Goal: Task Accomplishment & Management: Complete application form

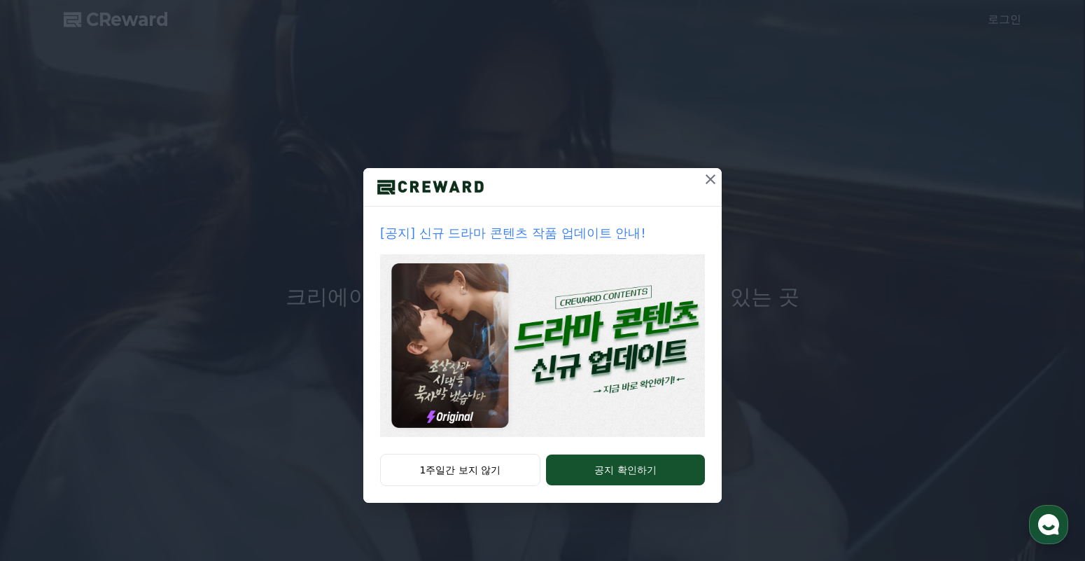
click at [713, 179] on icon at bounding box center [710, 179] width 17 height 17
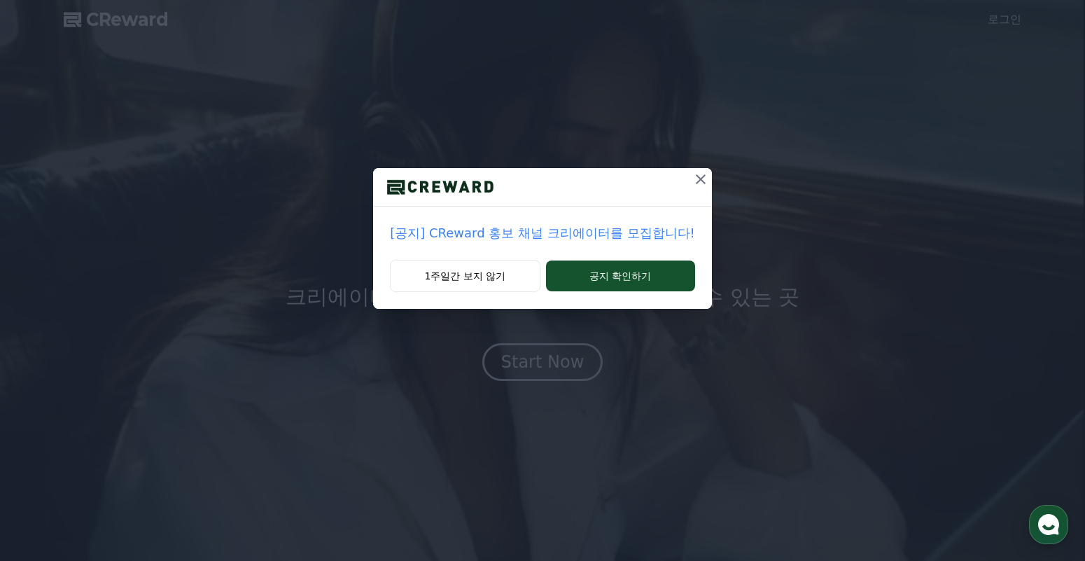
click at [699, 177] on icon at bounding box center [701, 179] width 10 height 10
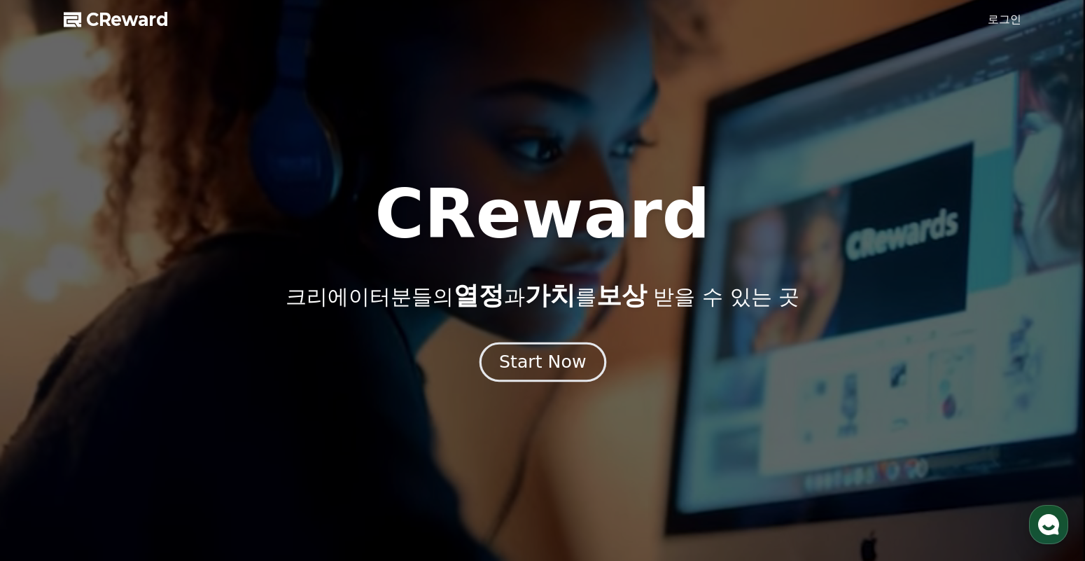
click at [551, 358] on div "Start Now" at bounding box center [542, 362] width 87 height 24
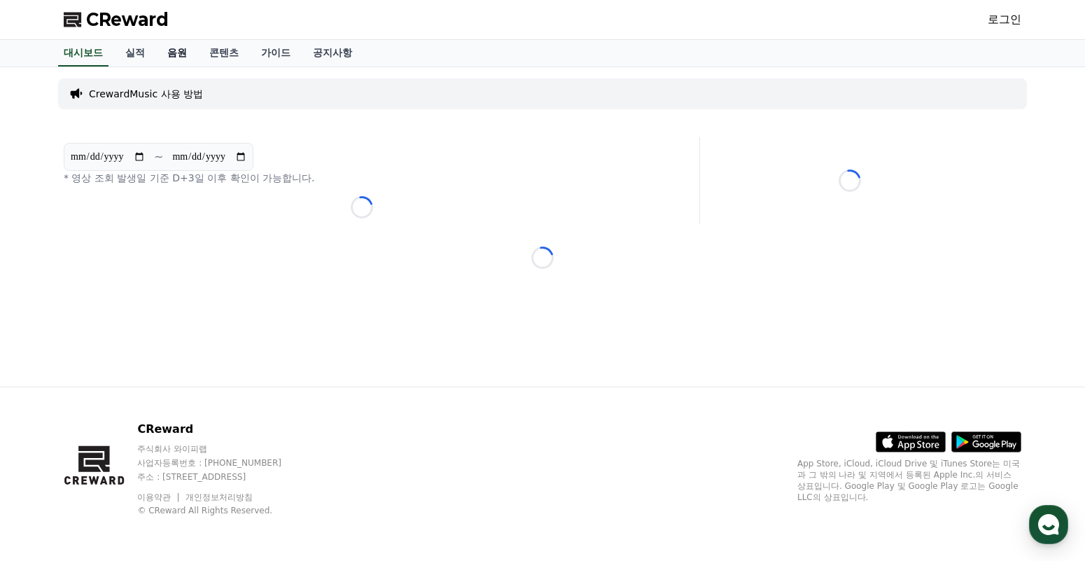
click at [190, 52] on link "음원" at bounding box center [177, 53] width 42 height 27
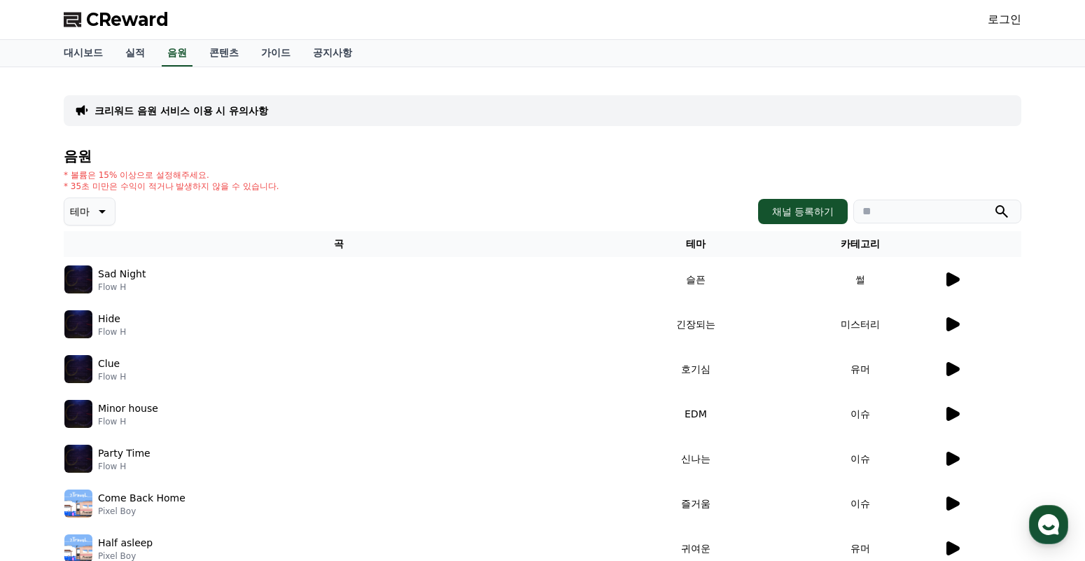
click at [101, 209] on icon at bounding box center [100, 211] width 17 height 17
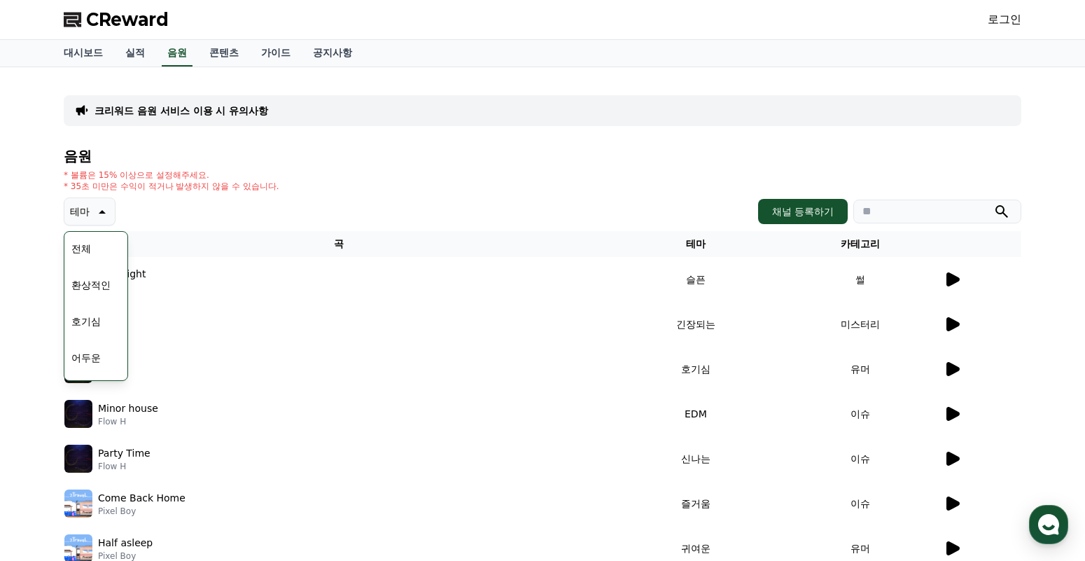
click at [96, 211] on icon at bounding box center [100, 211] width 17 height 17
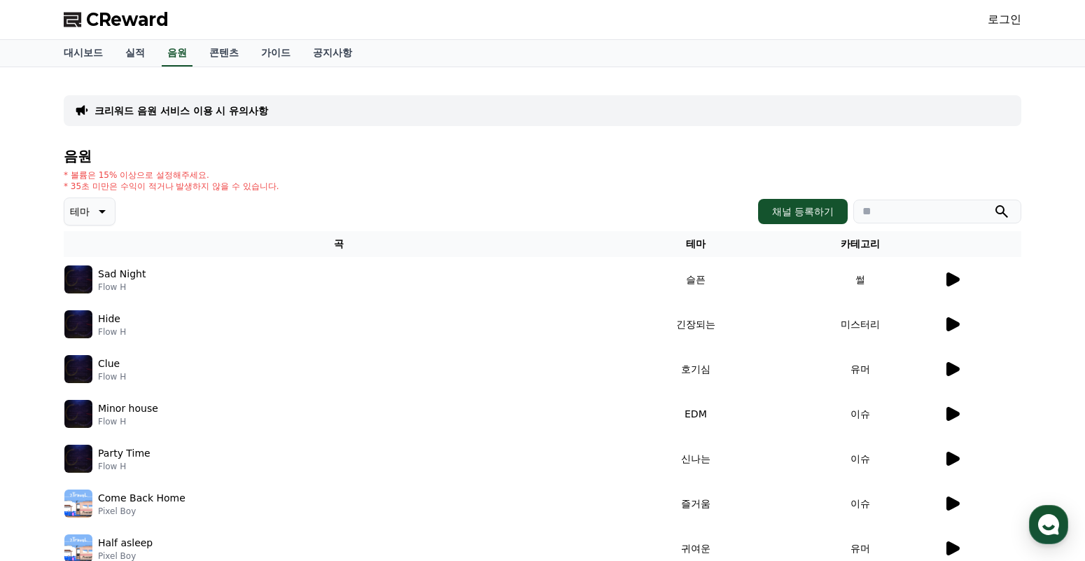
click at [92, 216] on button "테마" at bounding box center [90, 211] width 52 height 28
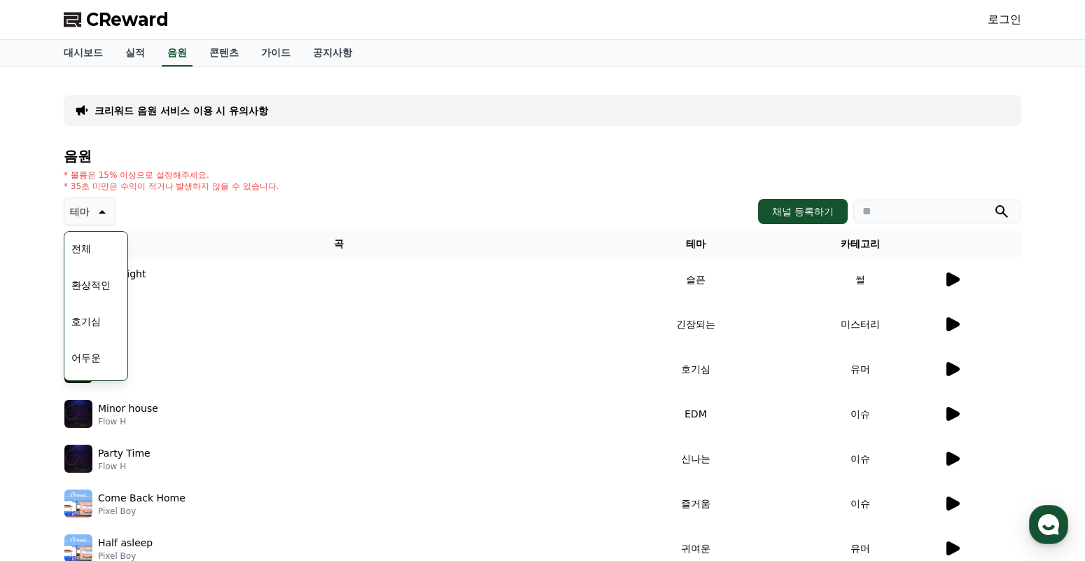
click at [92, 216] on button "테마" at bounding box center [90, 211] width 52 height 28
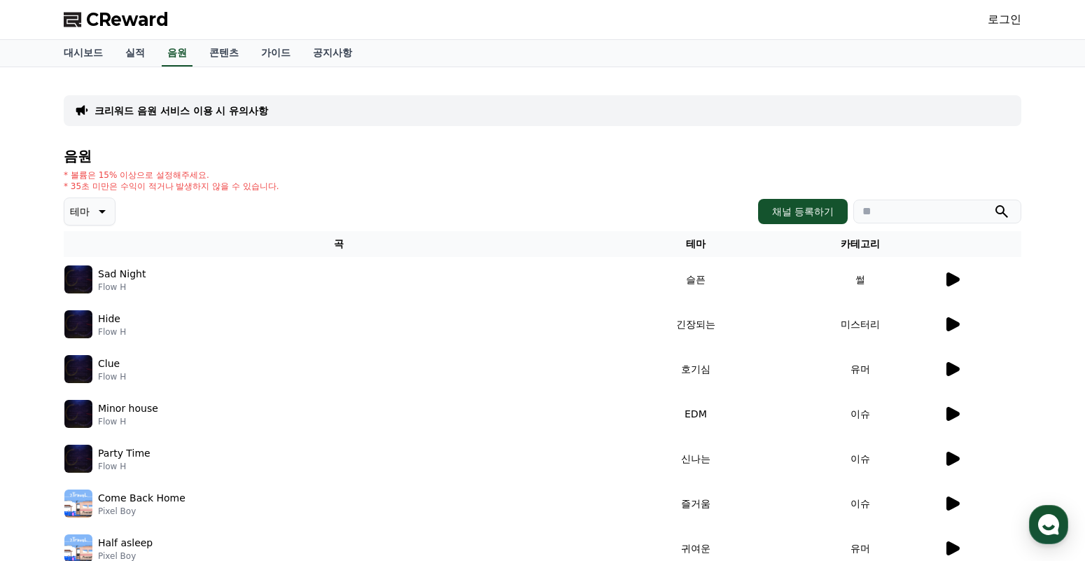
click at [994, 20] on link "로그인" at bounding box center [1005, 19] width 34 height 17
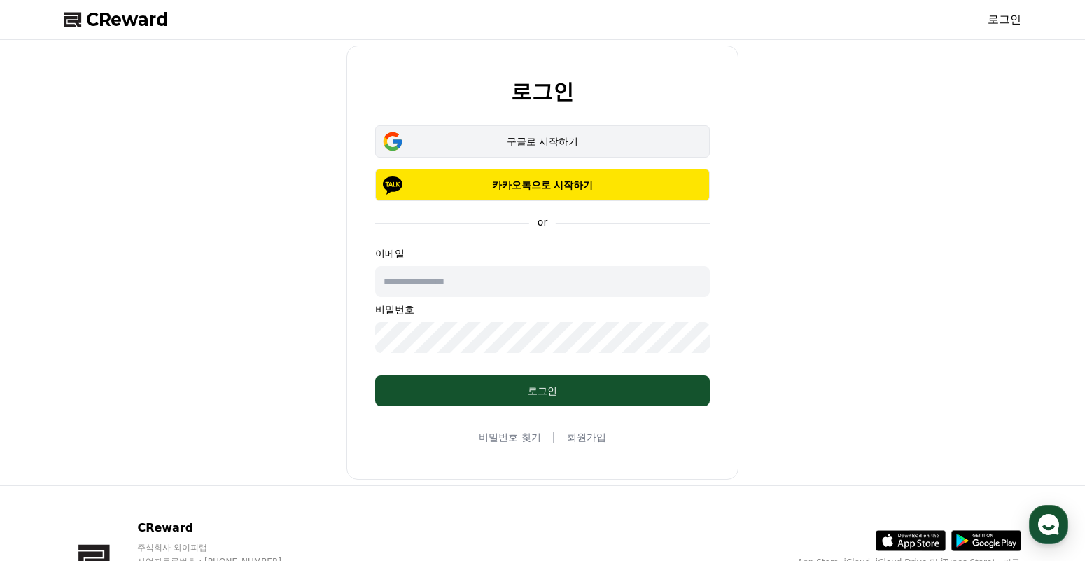
click at [524, 145] on div "구글로 시작하기" at bounding box center [543, 141] width 294 height 14
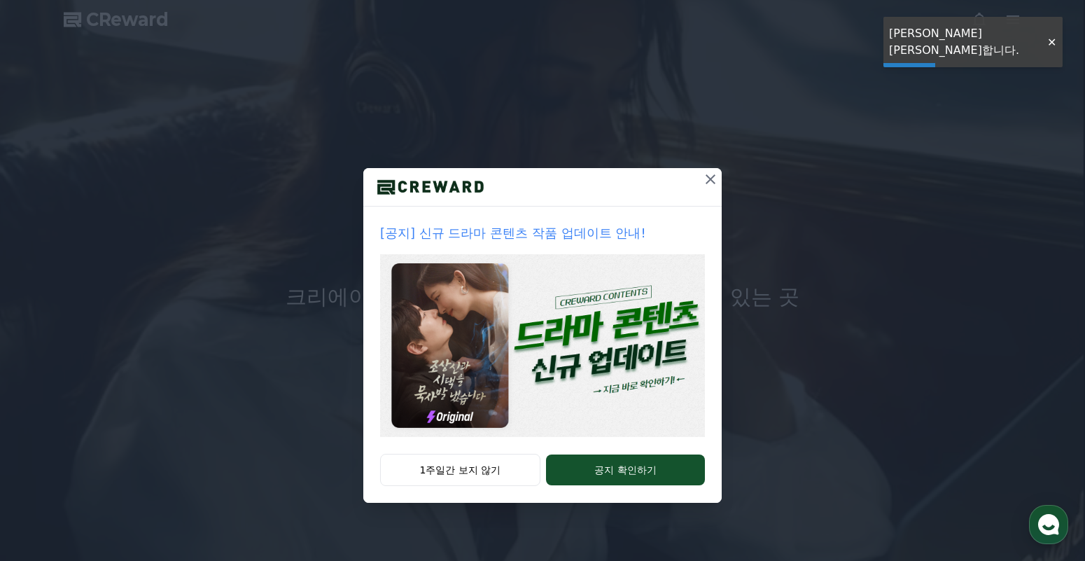
click at [706, 182] on icon at bounding box center [710, 179] width 17 height 17
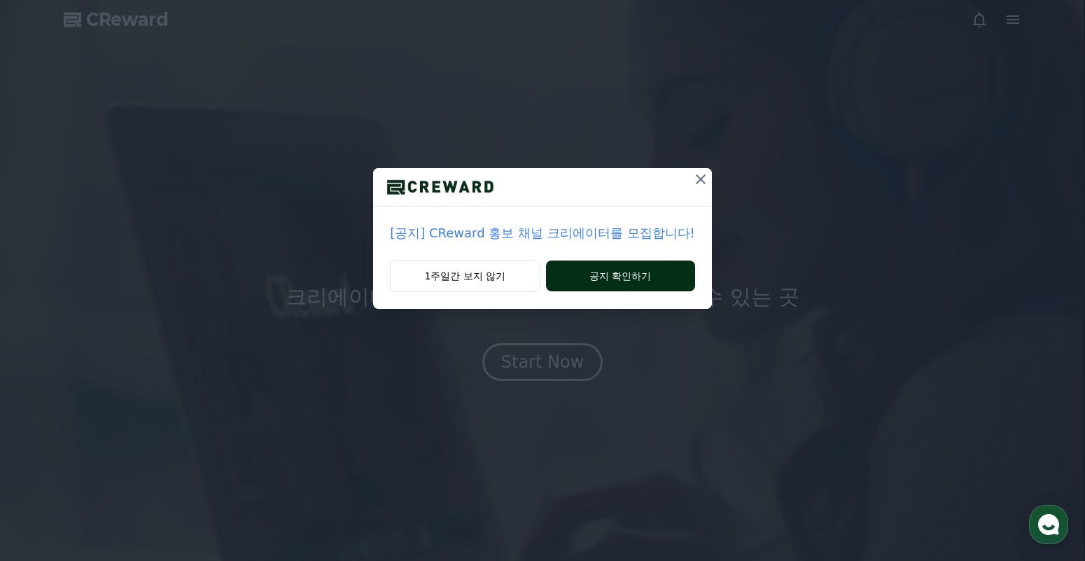
click at [589, 283] on button "공지 확인하기" at bounding box center [620, 275] width 149 height 31
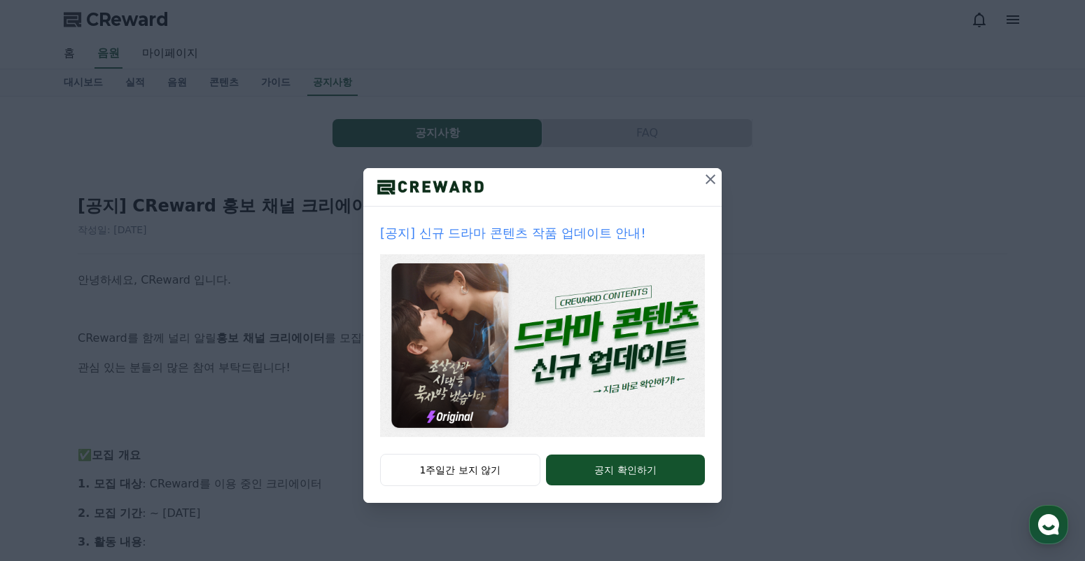
click at [711, 175] on icon at bounding box center [710, 179] width 17 height 17
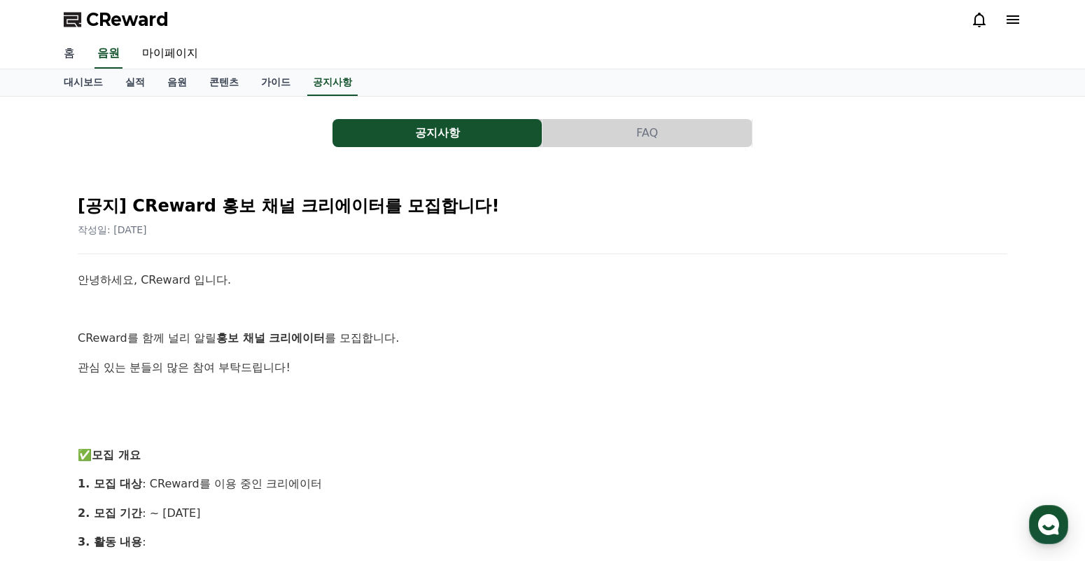
click at [75, 53] on link "홈" at bounding box center [70, 53] width 34 height 29
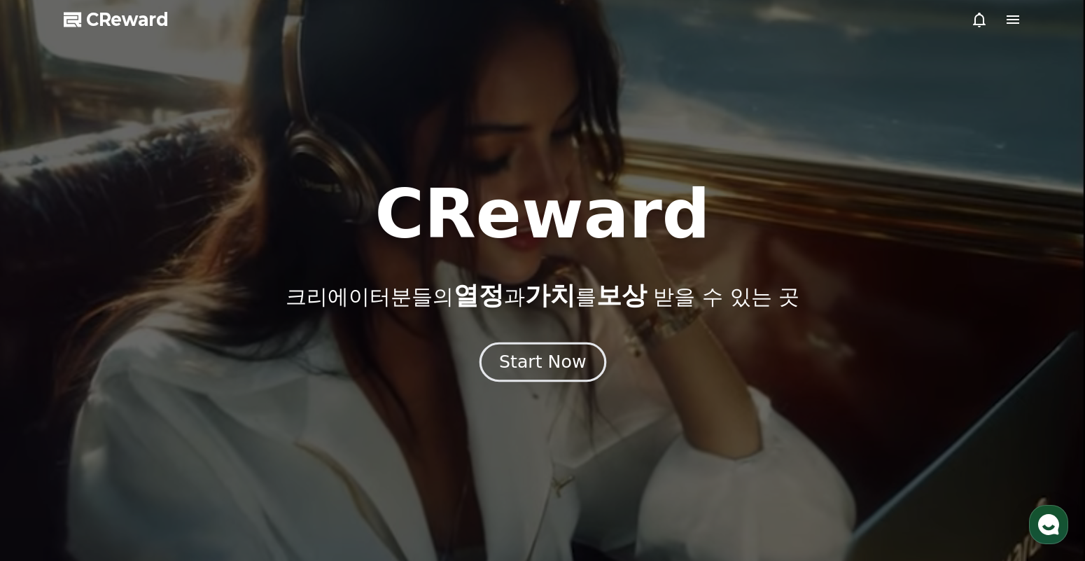
click at [517, 366] on div "Start Now" at bounding box center [542, 362] width 87 height 24
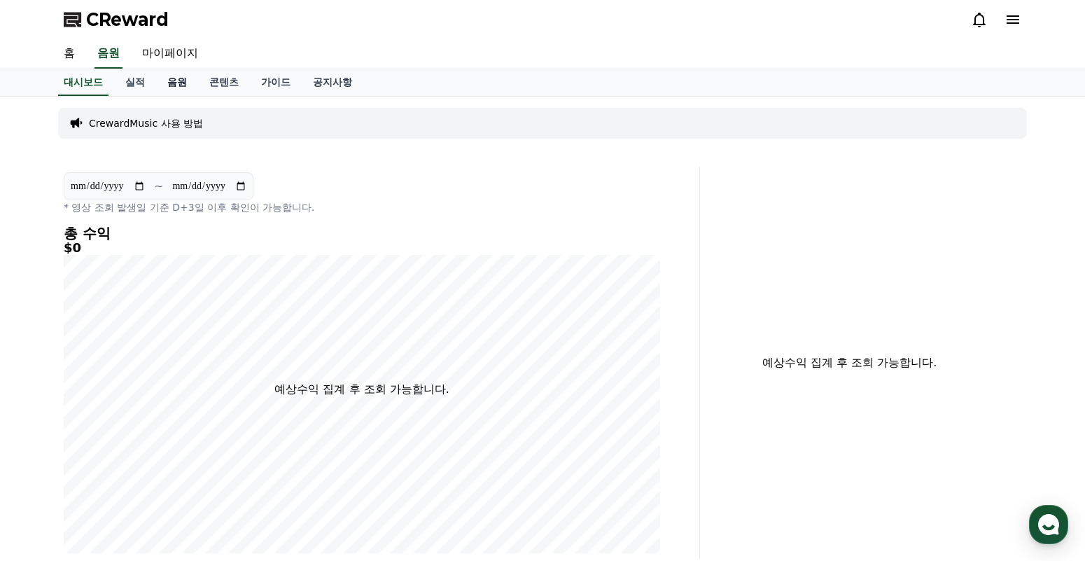
click at [172, 85] on link "음원" at bounding box center [177, 82] width 42 height 27
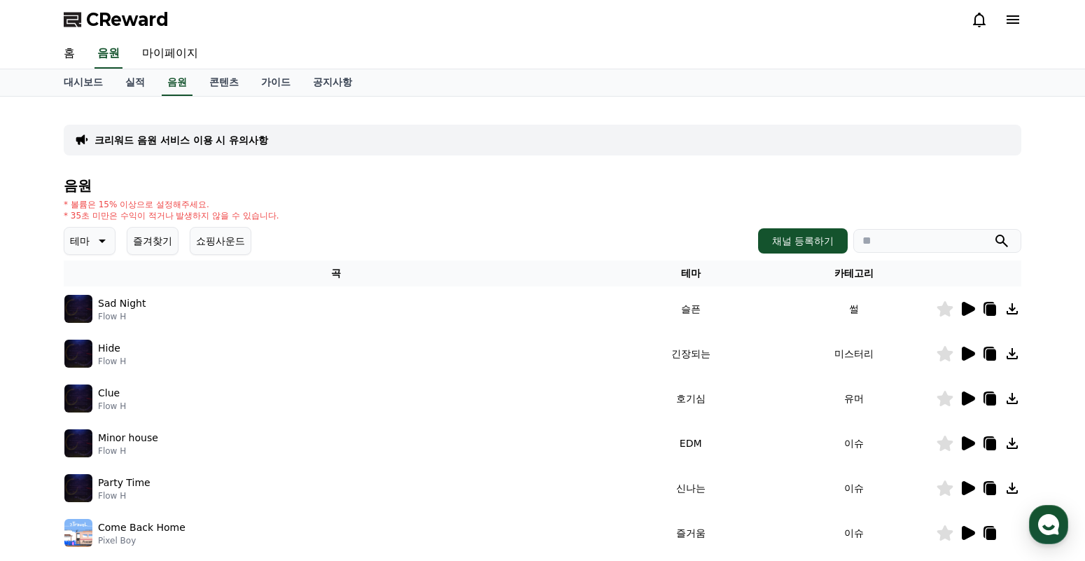
click at [235, 147] on div "크리워드 음원 서비스 이용 시 유의사항" at bounding box center [543, 140] width 958 height 31
click at [232, 141] on p "크리워드 음원 서비스 이용 시 유의사항" at bounding box center [182, 140] width 174 height 14
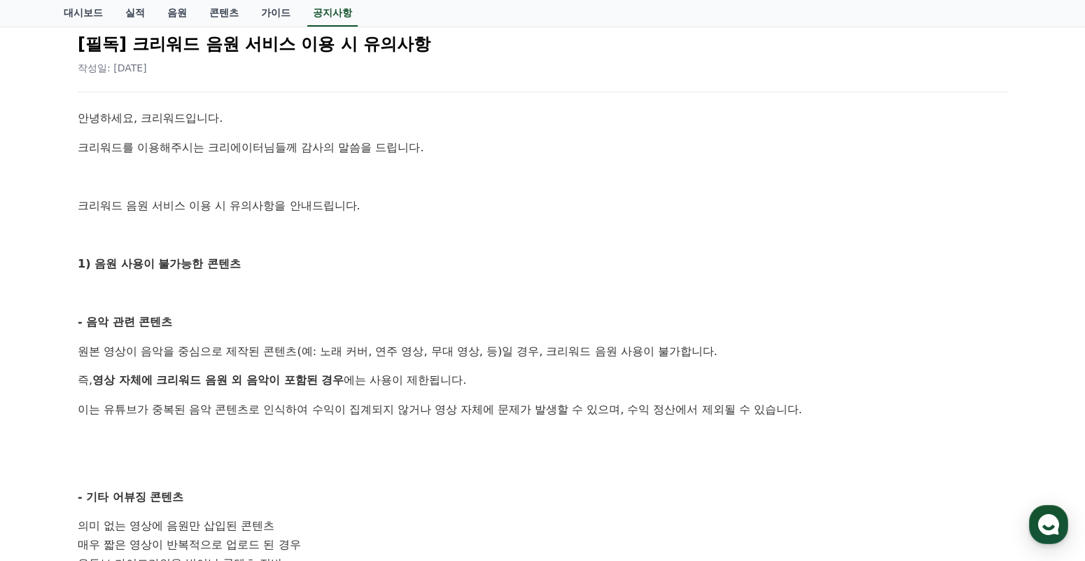
scroll to position [210, 0]
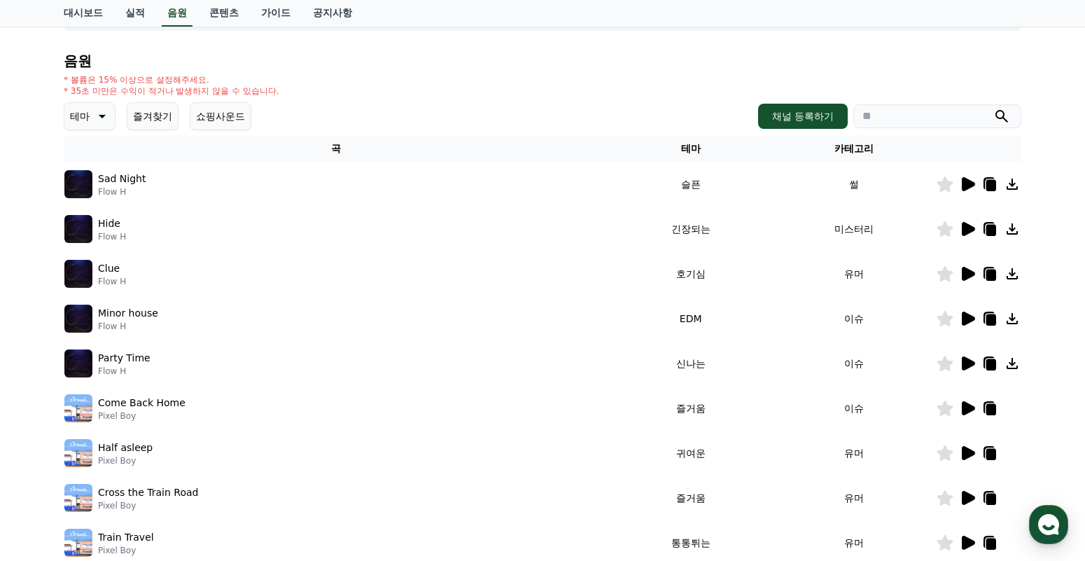
scroll to position [70, 0]
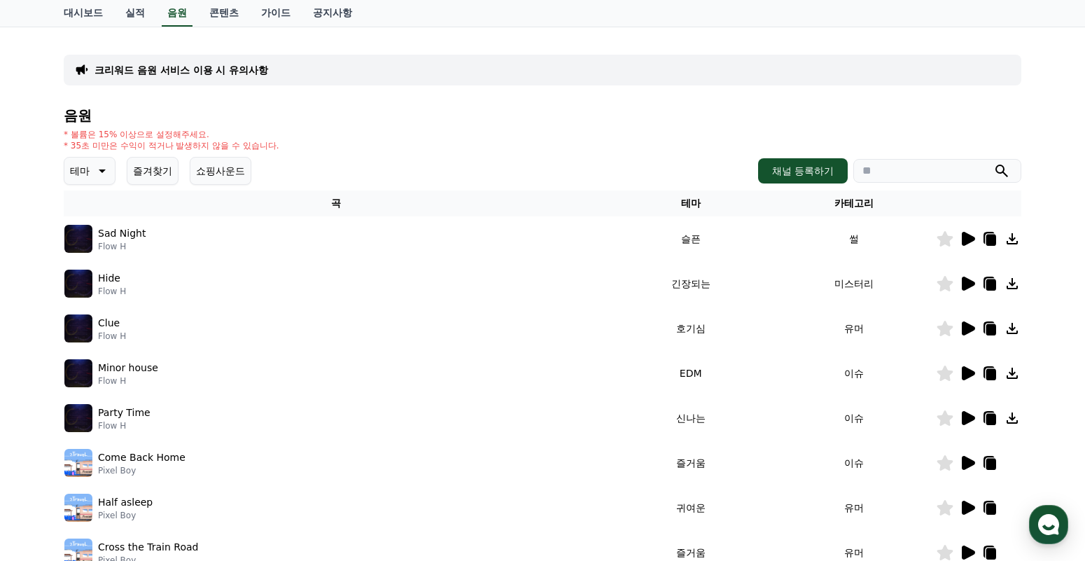
click at [965, 286] on icon at bounding box center [968, 284] width 13 height 14
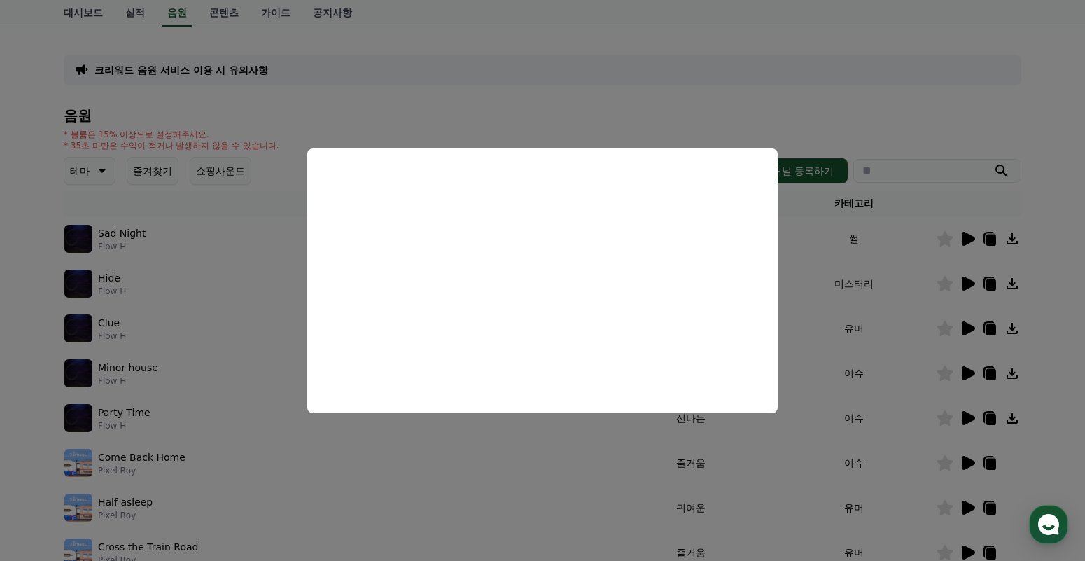
click at [526, 443] on button "close modal" at bounding box center [542, 280] width 1085 height 561
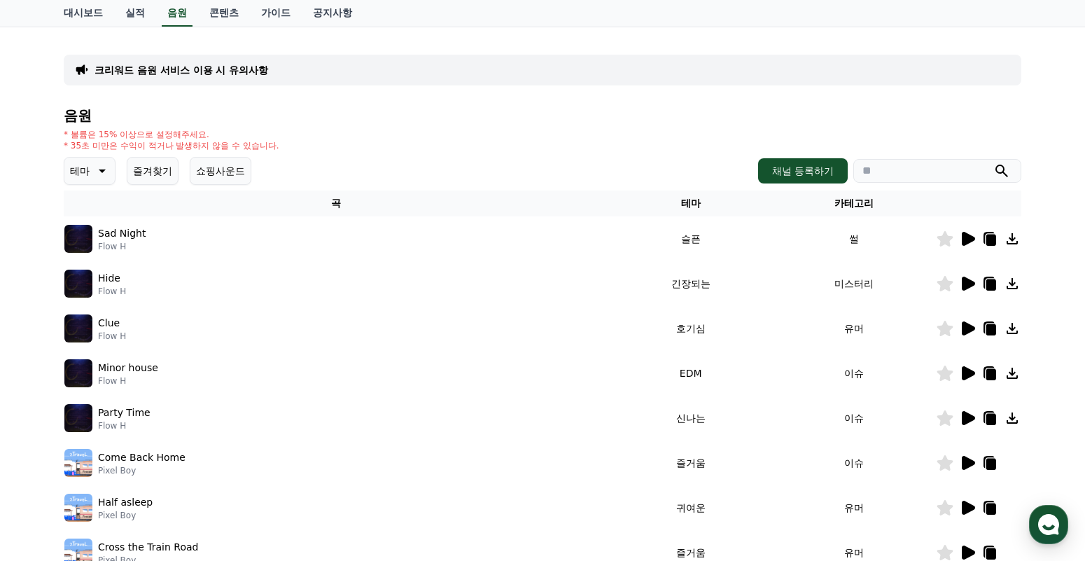
click at [970, 333] on icon at bounding box center [967, 328] width 17 height 17
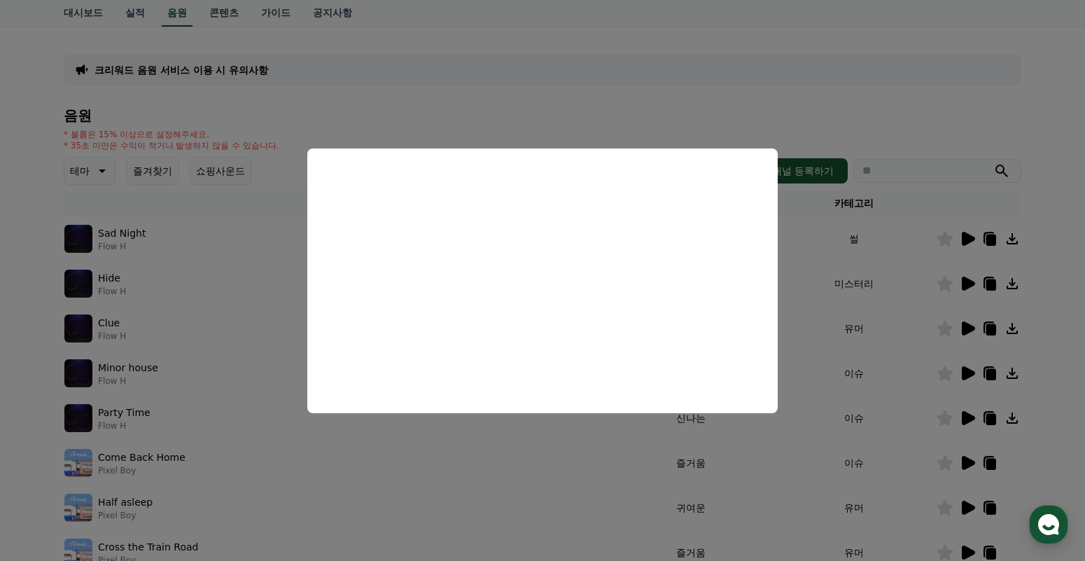
click at [235, 328] on button "close modal" at bounding box center [542, 280] width 1085 height 561
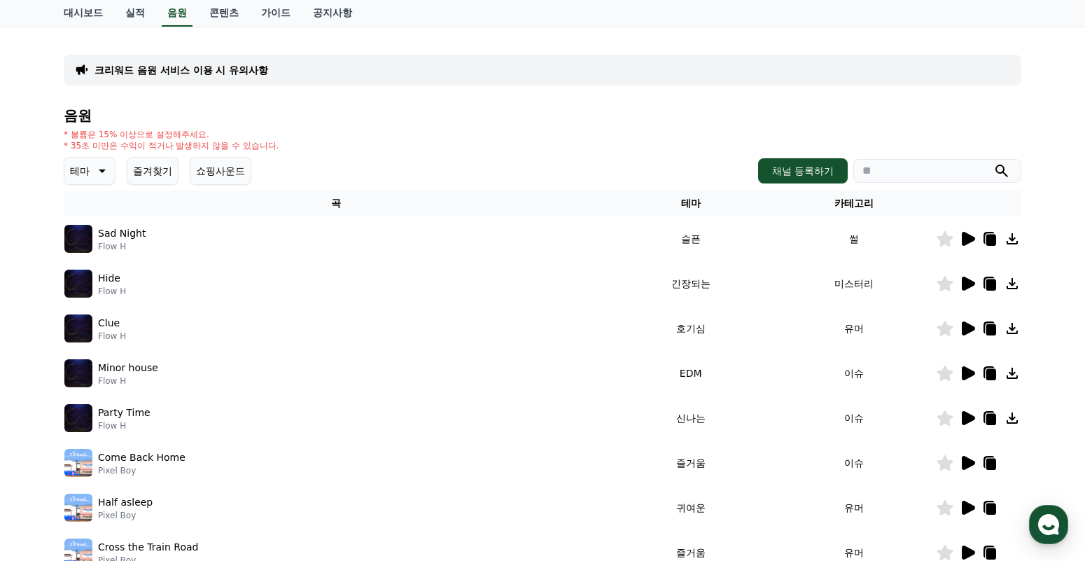
click at [963, 462] on icon at bounding box center [968, 463] width 13 height 14
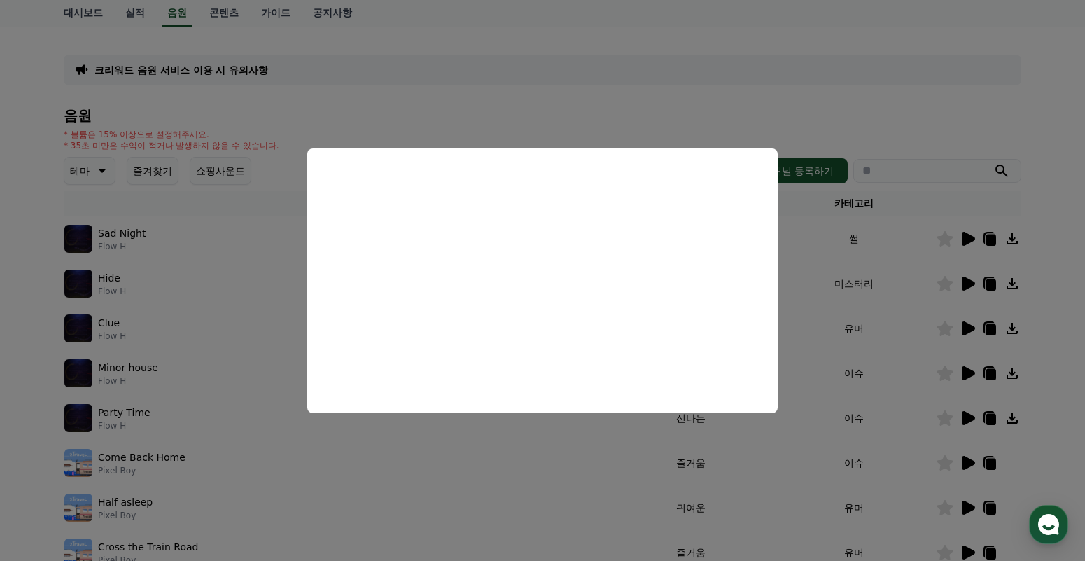
click at [516, 459] on button "close modal" at bounding box center [542, 280] width 1085 height 561
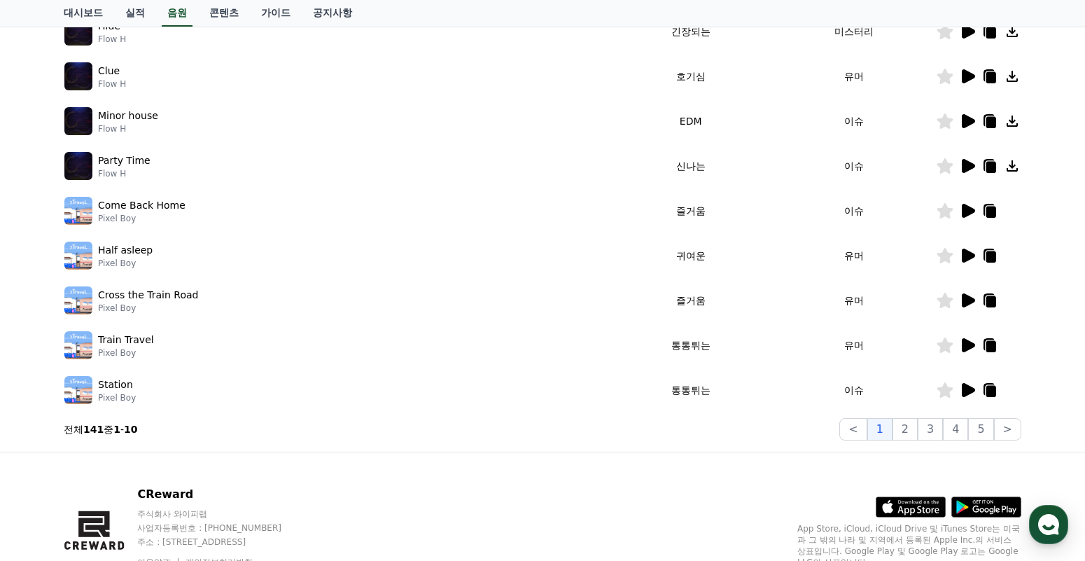
scroll to position [350, 0]
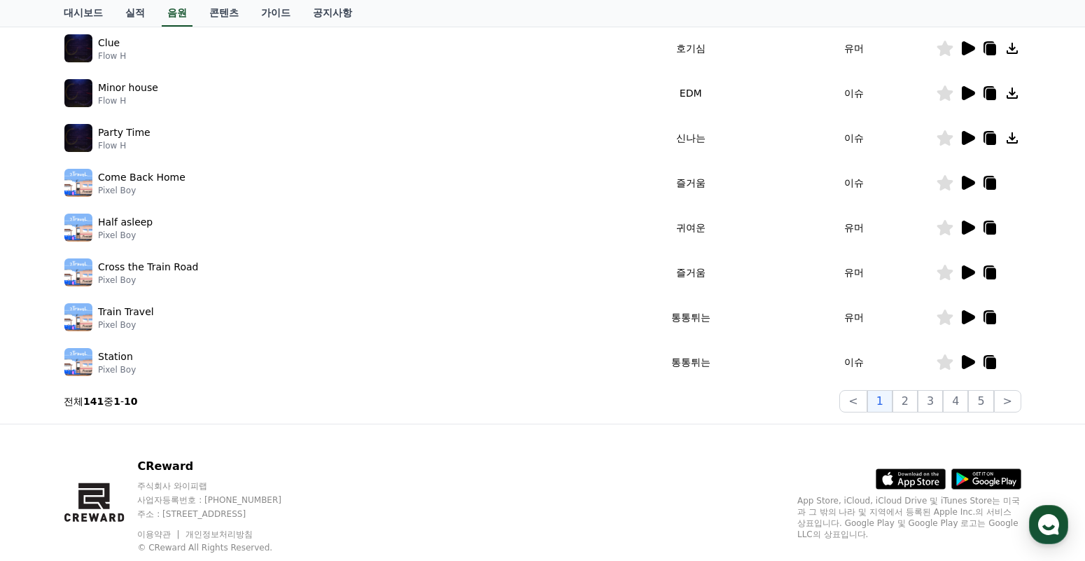
click at [965, 317] on icon at bounding box center [968, 317] width 13 height 14
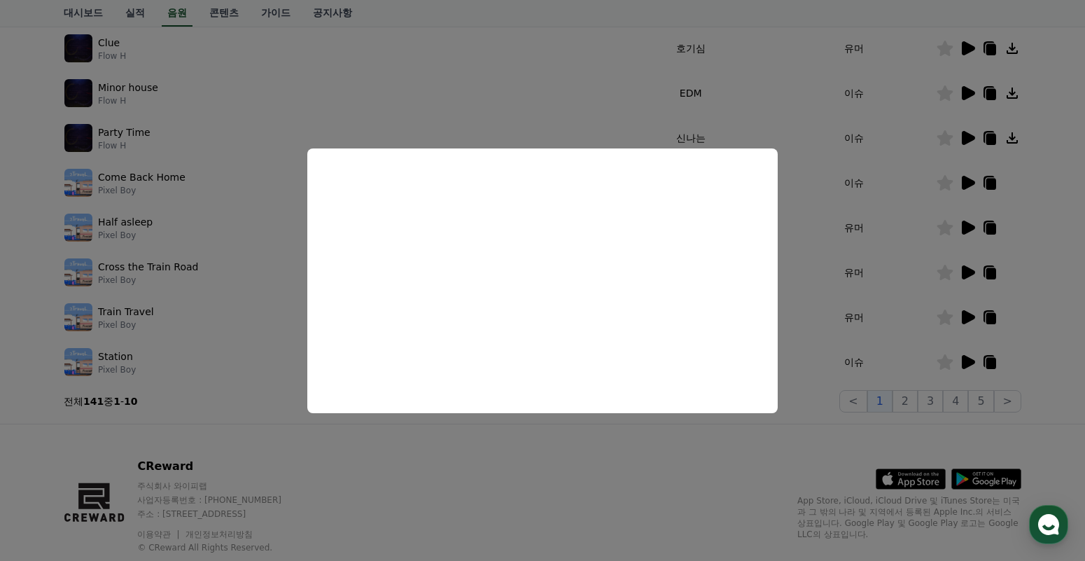
click at [241, 287] on button "close modal" at bounding box center [542, 280] width 1085 height 561
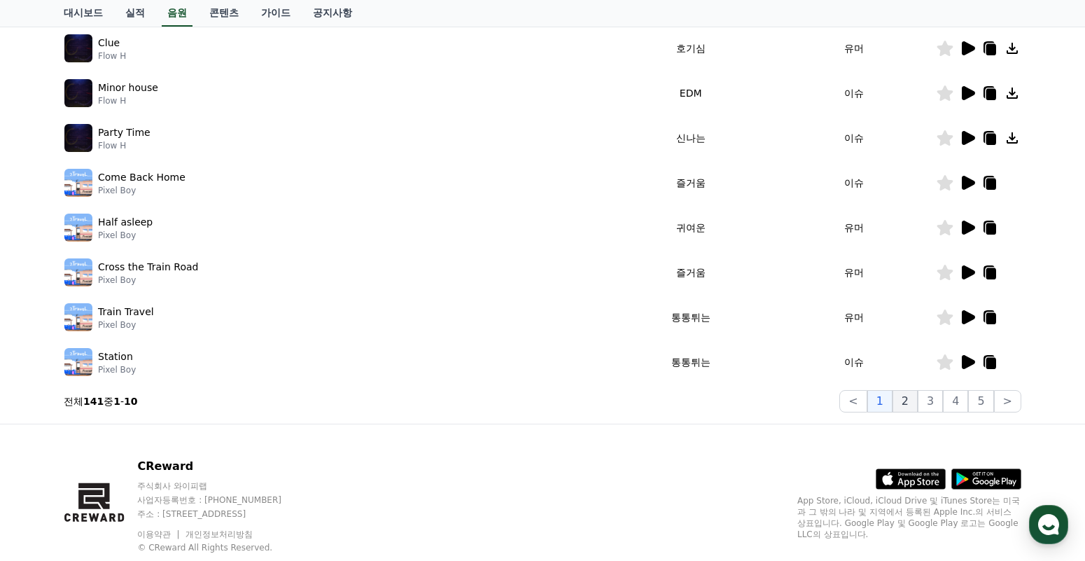
click at [907, 404] on button "2" at bounding box center [905, 401] width 25 height 22
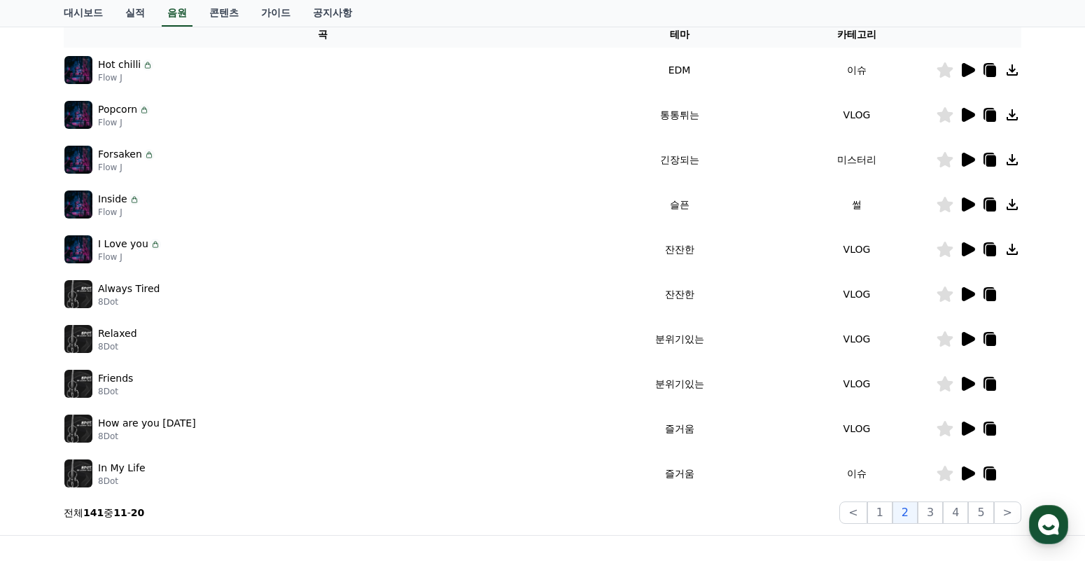
scroll to position [210, 0]
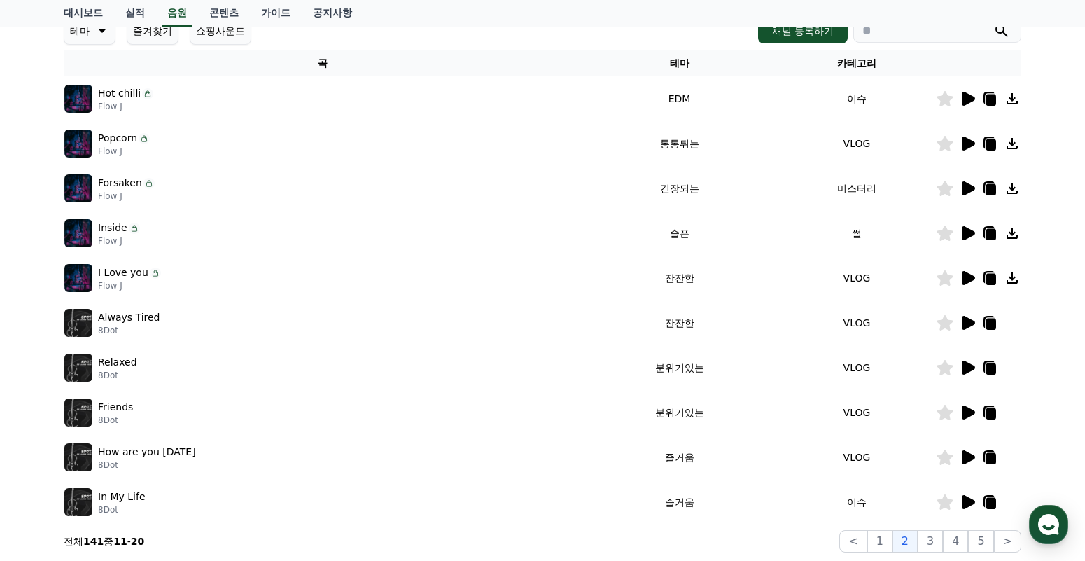
click at [964, 322] on icon at bounding box center [968, 323] width 13 height 14
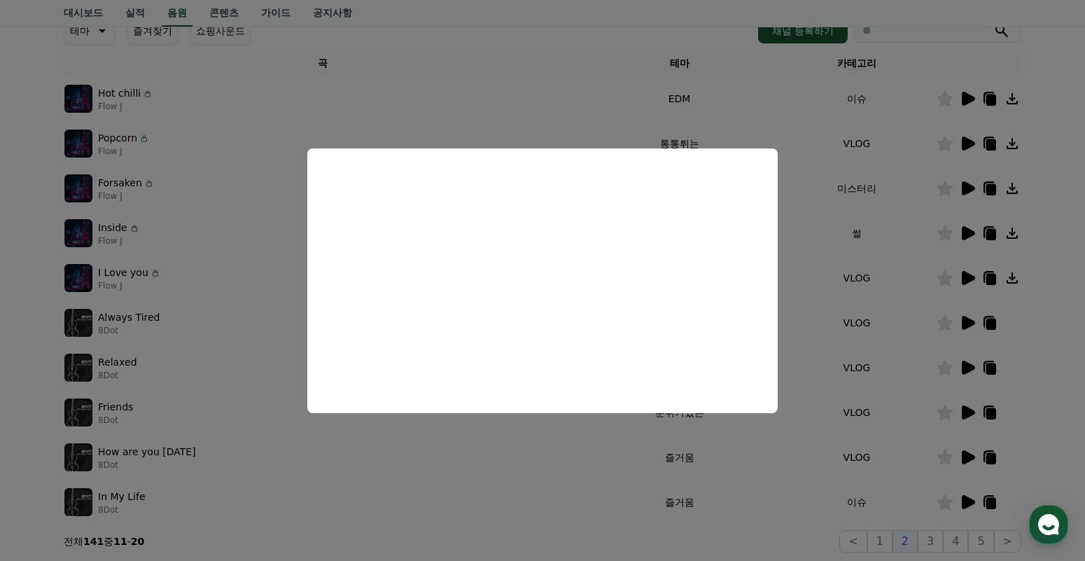
drag, startPoint x: 494, startPoint y: 457, endPoint x: 568, endPoint y: 412, distance: 87.3
click at [494, 456] on button "close modal" at bounding box center [542, 280] width 1085 height 561
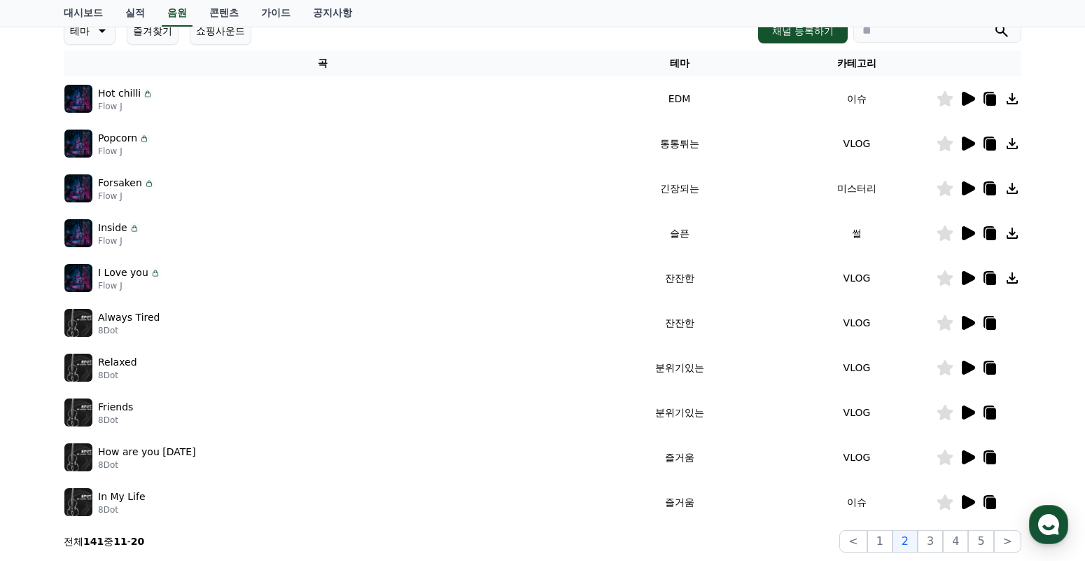
click at [991, 325] on icon at bounding box center [991, 324] width 10 height 11
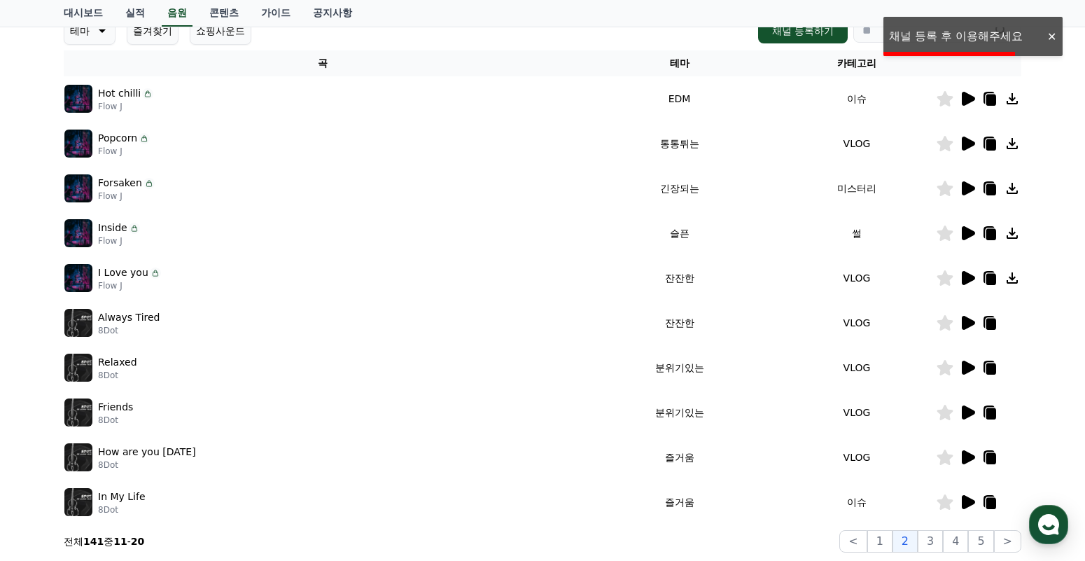
click at [1046, 36] on div at bounding box center [1051, 36] width 22 height 13
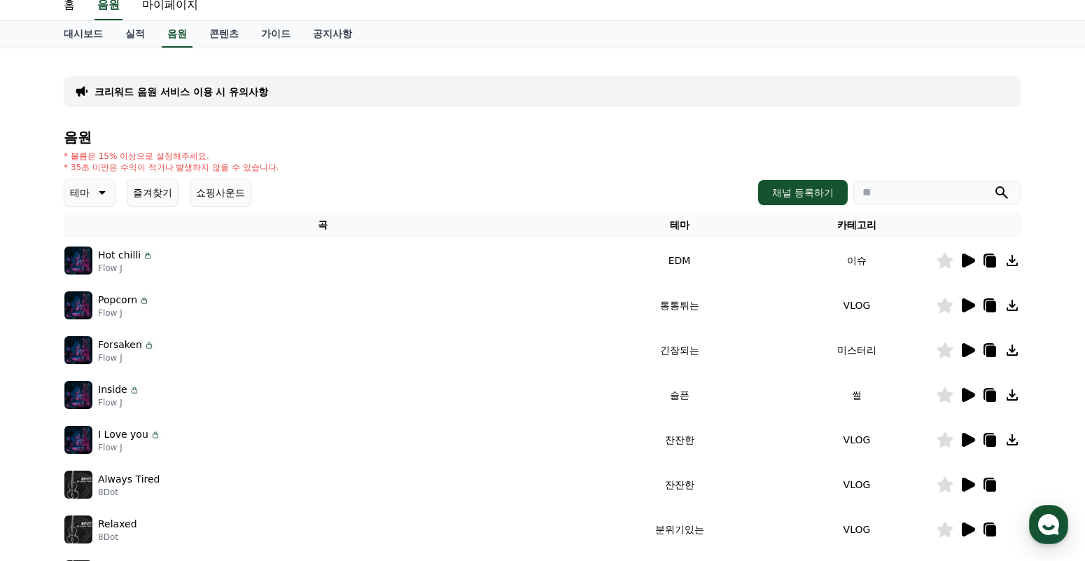
scroll to position [0, 0]
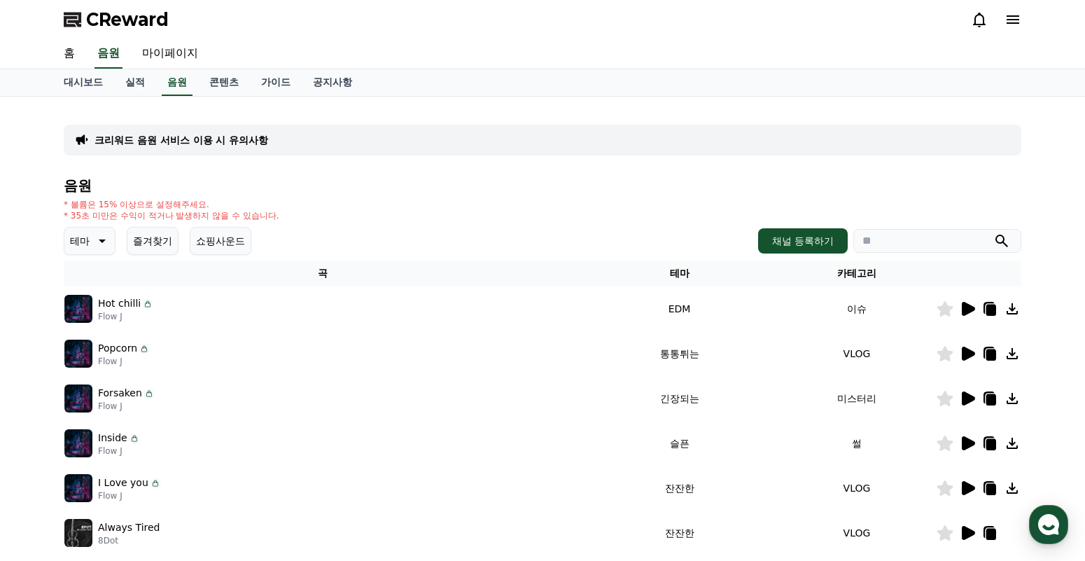
click at [784, 227] on div "테마 즐겨찾기 쇼핑사운드 채널 등록하기" at bounding box center [543, 241] width 958 height 28
click at [786, 235] on button "채널 등록하기" at bounding box center [803, 240] width 90 height 25
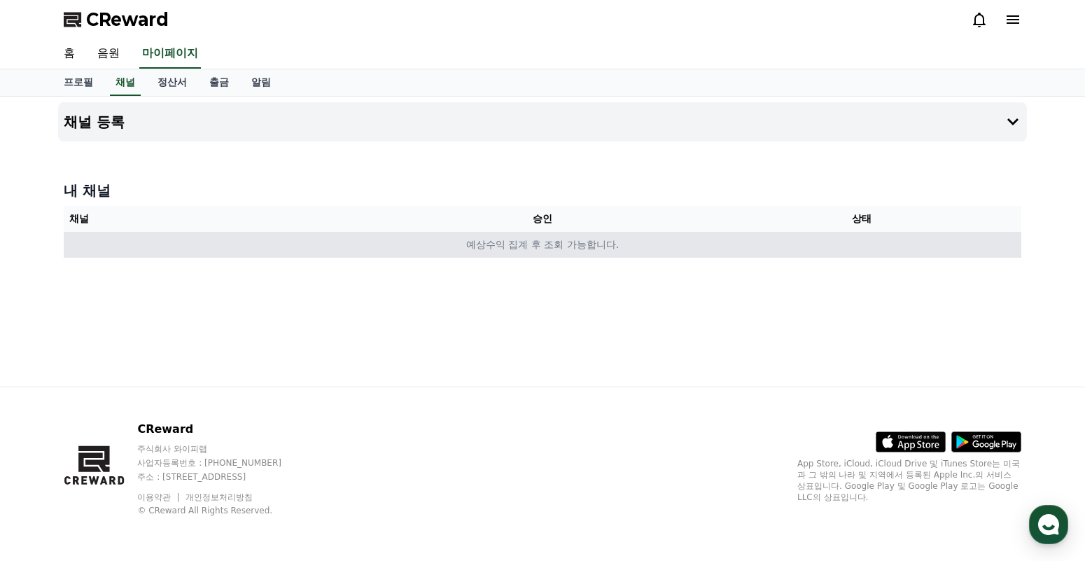
click at [358, 241] on td "예상수익 집계 후 조회 가능합니다." at bounding box center [543, 245] width 958 height 26
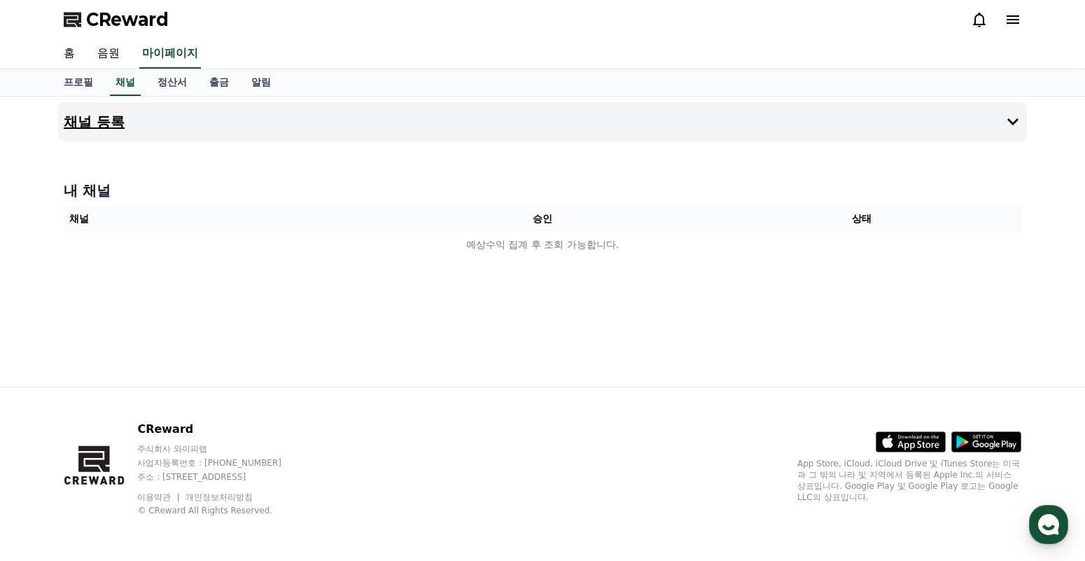
click at [976, 127] on button "채널 등록" at bounding box center [542, 121] width 969 height 39
